Goal: Transaction & Acquisition: Subscribe to service/newsletter

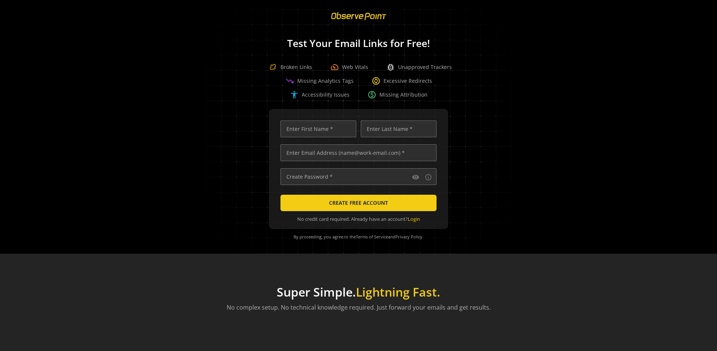
scroll to position [0, 2416]
click at [357, 153] on input "text" at bounding box center [358, 153] width 156 height 17
type input "[EMAIL_ADDRESS][DOMAIN_NAME]"
click at [316, 129] on input "text" at bounding box center [318, 129] width 76 height 17
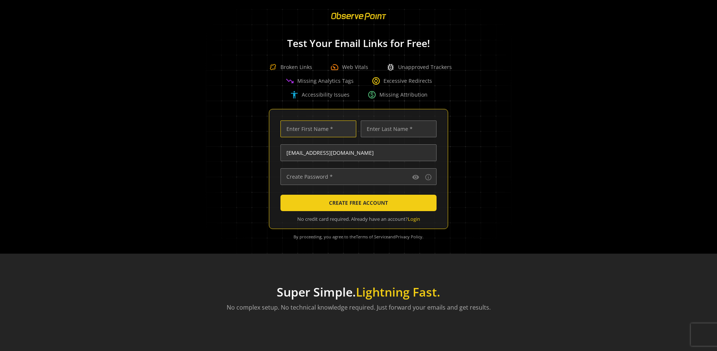
scroll to position [0, 0]
type input "Test"
click at [397, 129] on input "text" at bounding box center [399, 129] width 76 height 17
type input "Test"
click at [357, 177] on input "text" at bounding box center [358, 176] width 156 height 17
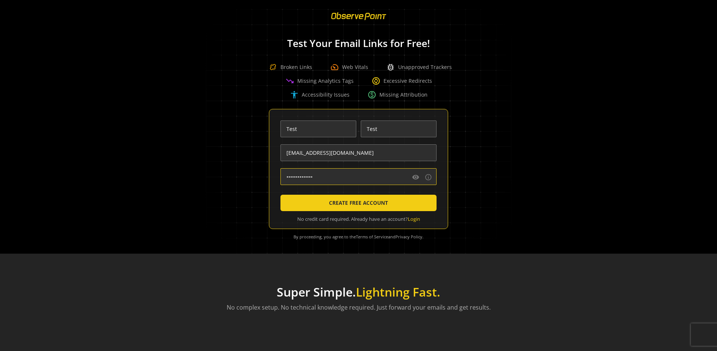
type input "••••••••••••••"
click at [357, 203] on span "CREATE FREE ACCOUNT" at bounding box center [358, 202] width 59 height 13
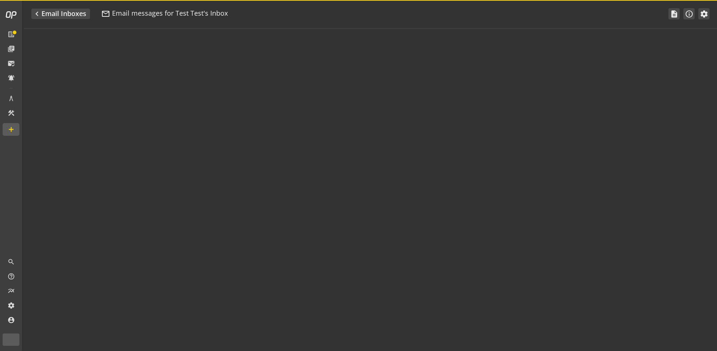
type textarea "Welcome to ObservePoint! This is your default email inbox for testing."
